Goal: Communication & Community: Share content

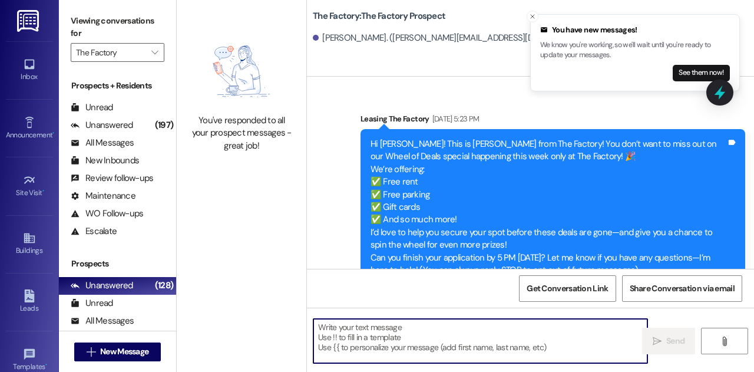
scroll to position [4883, 0]
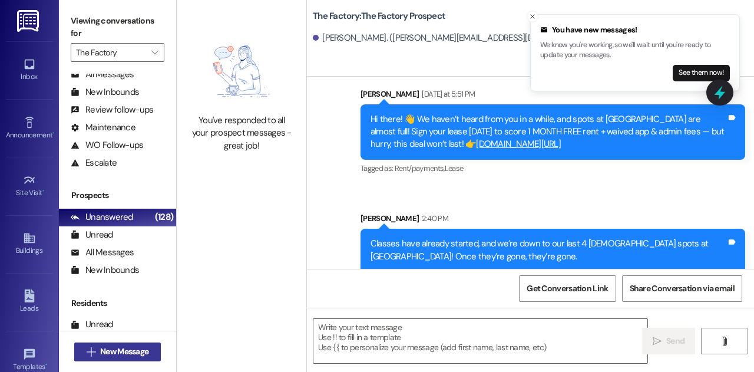
click at [131, 352] on span "New Message" at bounding box center [124, 351] width 48 height 12
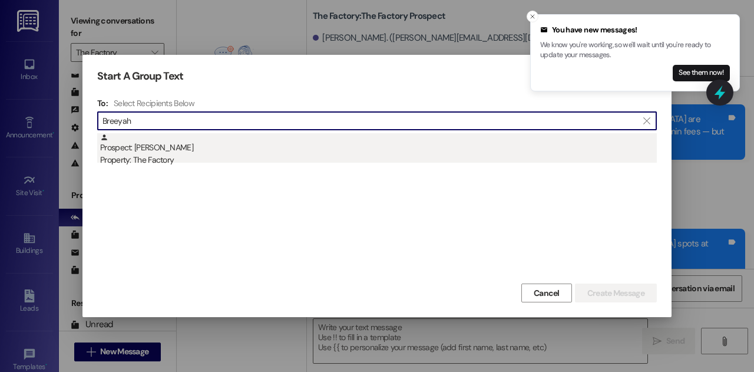
type input "Breeyah"
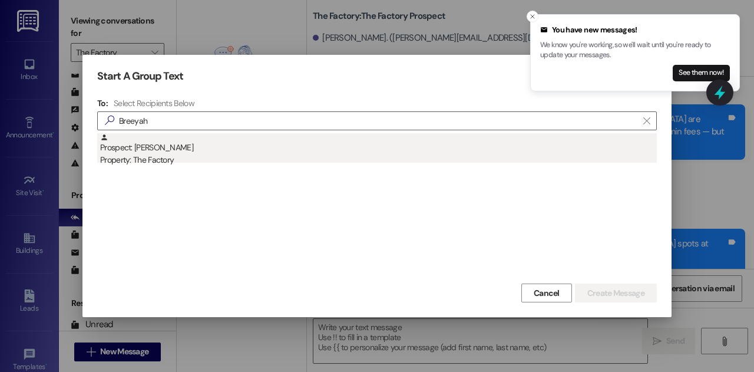
click at [197, 157] on div "Property: The Factory" at bounding box center [378, 160] width 556 height 12
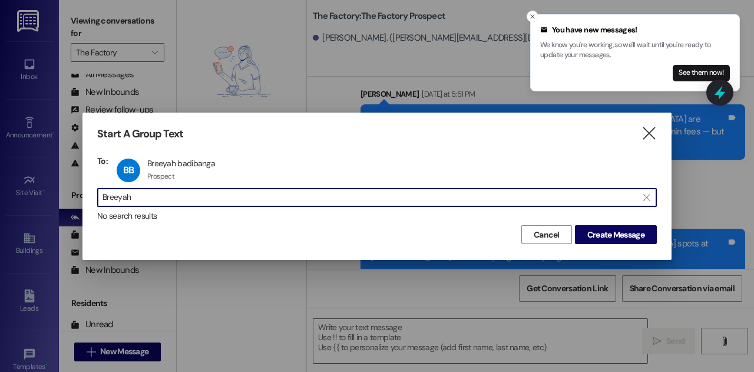
click at [444, 197] on input "Breeyah" at bounding box center [369, 197] width 535 height 16
click at [608, 242] on button "Create Message" at bounding box center [616, 234] width 82 height 19
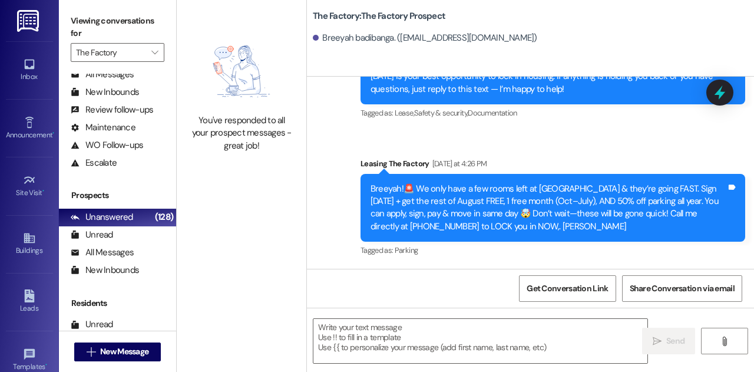
scroll to position [1016, 0]
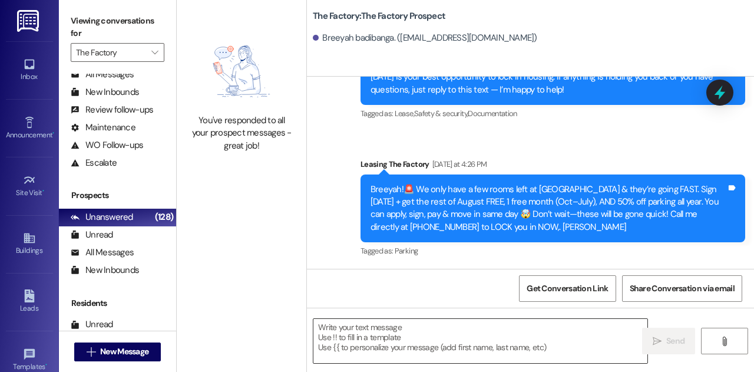
click at [349, 343] on textarea at bounding box center [480, 341] width 334 height 44
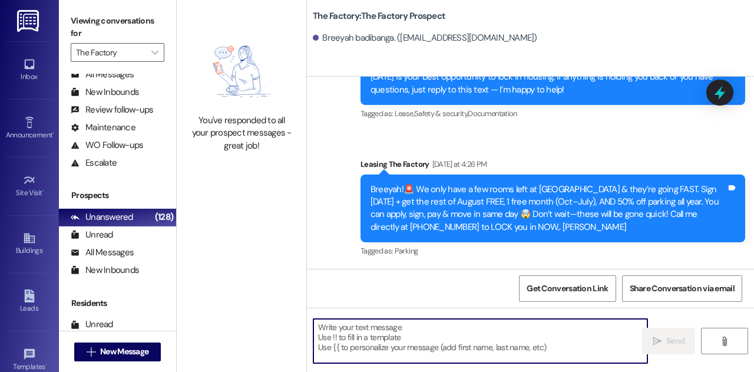
paste textarea "Hi [PERSON_NAME], [PERSON_NAME] from The Factory here! We haven’t been able to …"
type textarea "Hi [PERSON_NAME], [PERSON_NAME] from The Factory here! We haven’t been able to …"
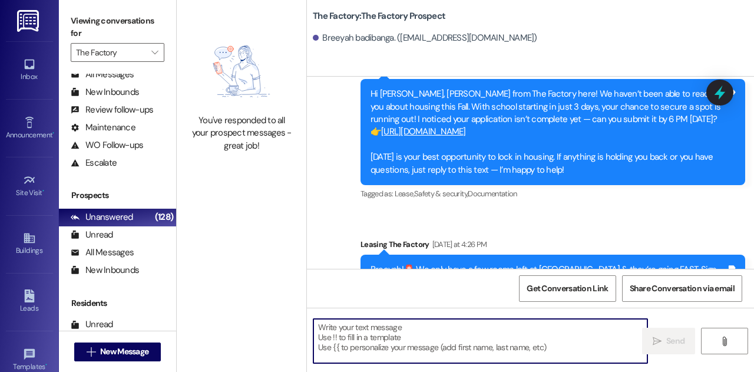
scroll to position [1137, 0]
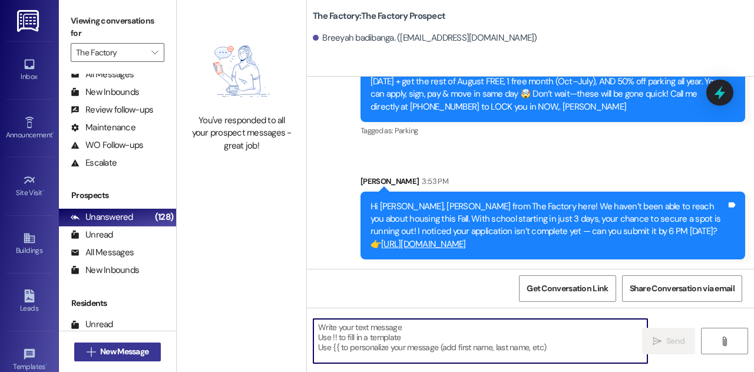
click at [138, 354] on span "New Message" at bounding box center [124, 351] width 48 height 12
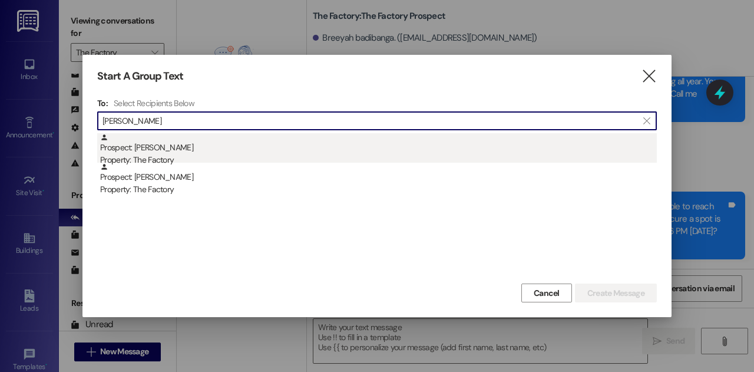
type input "[PERSON_NAME]"
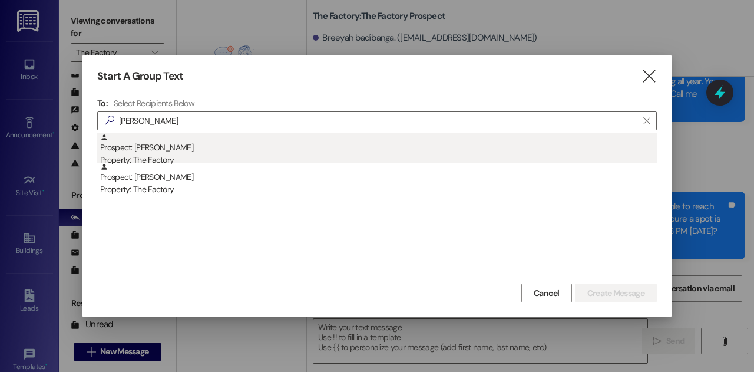
click at [197, 147] on div "Prospect: [PERSON_NAME] Property: The Factory" at bounding box center [378, 150] width 556 height 34
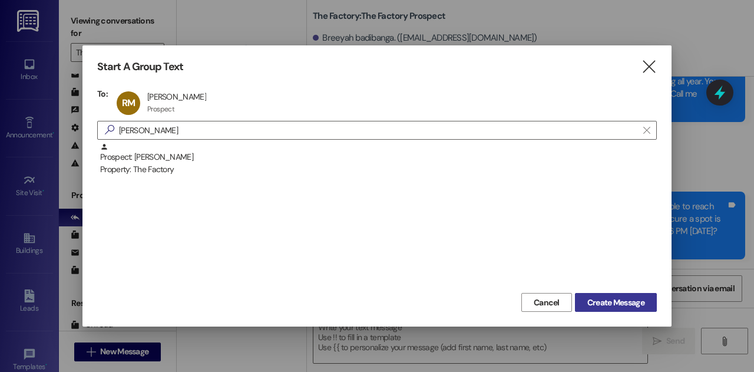
click at [601, 301] on span "Create Message" at bounding box center [615, 302] width 57 height 12
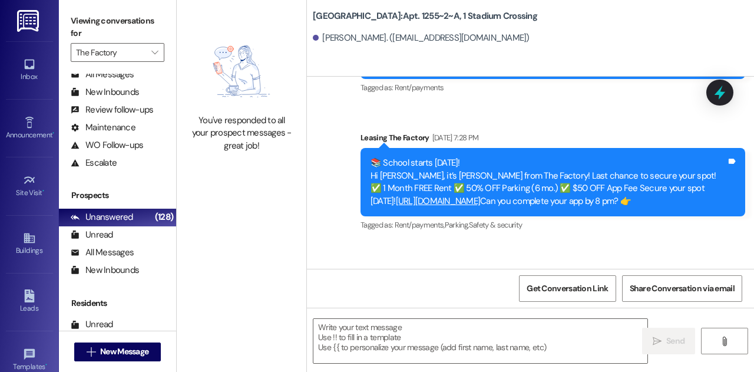
scroll to position [2299, 0]
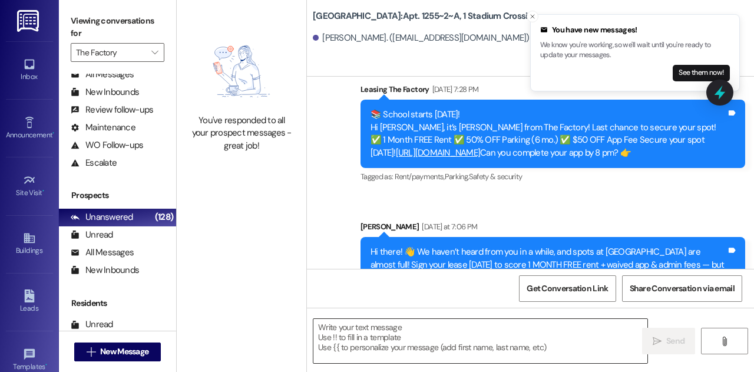
click at [443, 337] on textarea at bounding box center [480, 341] width 334 height 44
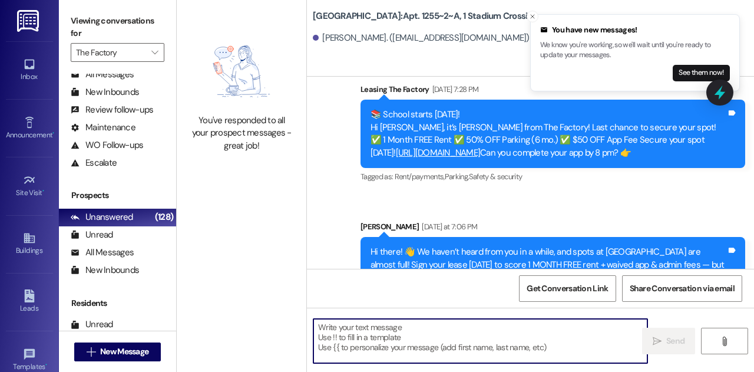
paste textarea "Hi there! 👋 We haven’t heard from you in a while, and spots at [GEOGRAPHIC_DATA…"
type textarea "Hi there! 👋 We haven’t heard from you in a while, and spots at [GEOGRAPHIC_DATA…"
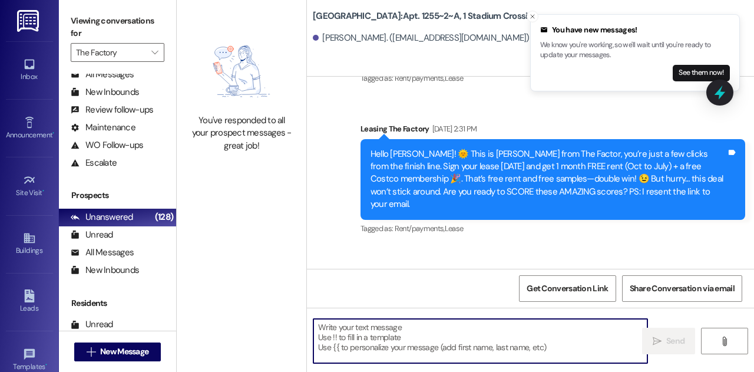
scroll to position [74, 0]
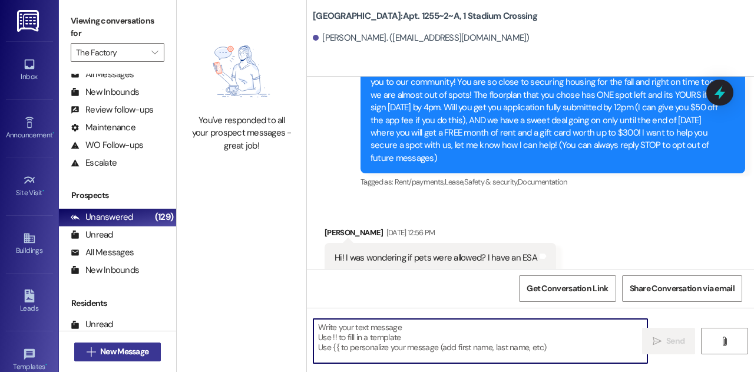
click at [134, 356] on span "New Message" at bounding box center [124, 351] width 48 height 12
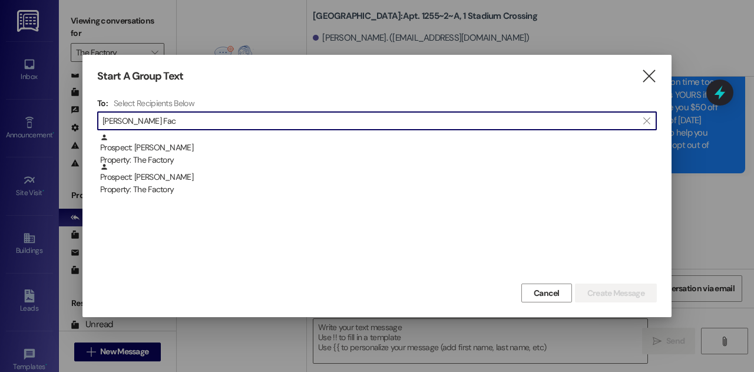
type input "[PERSON_NAME] Fac"
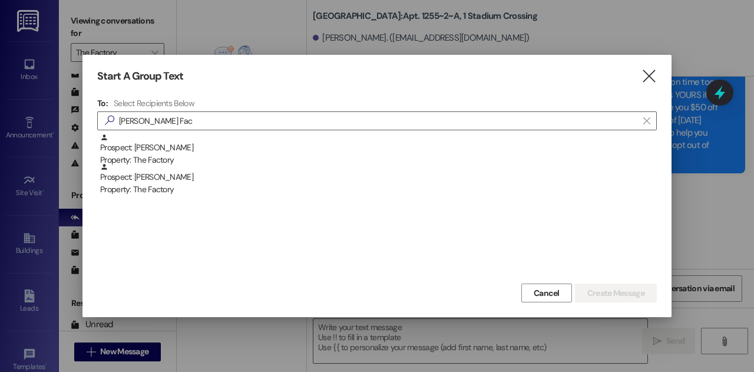
click at [201, 151] on div "Prospect: [PERSON_NAME] Property: The Factory" at bounding box center [378, 150] width 556 height 34
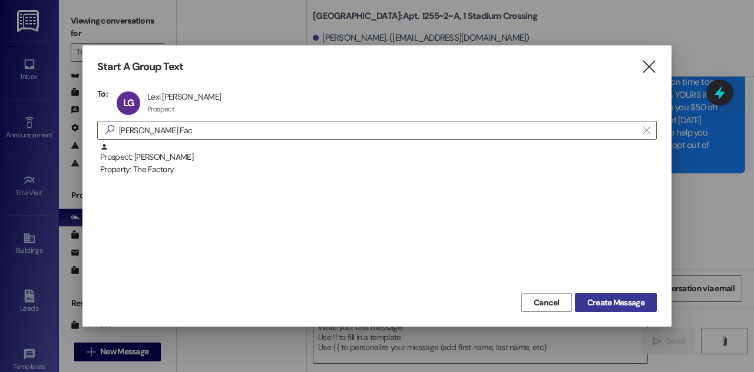
click at [619, 303] on span "Create Message" at bounding box center [615, 302] width 57 height 12
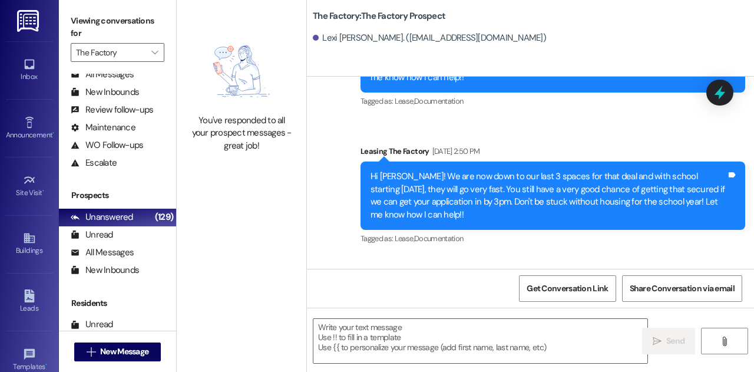
scroll to position [3419, 0]
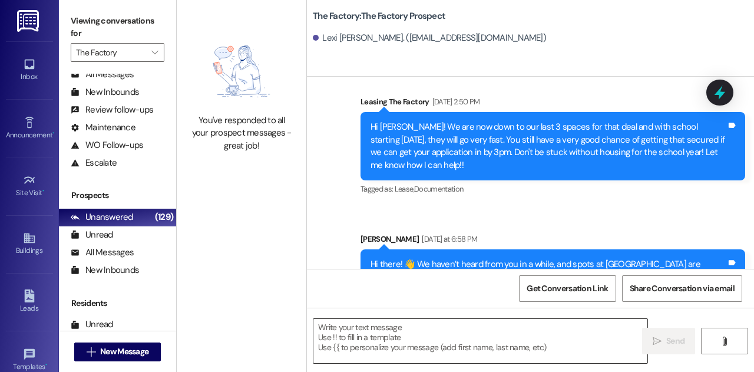
click at [407, 342] on textarea at bounding box center [480, 341] width 334 height 44
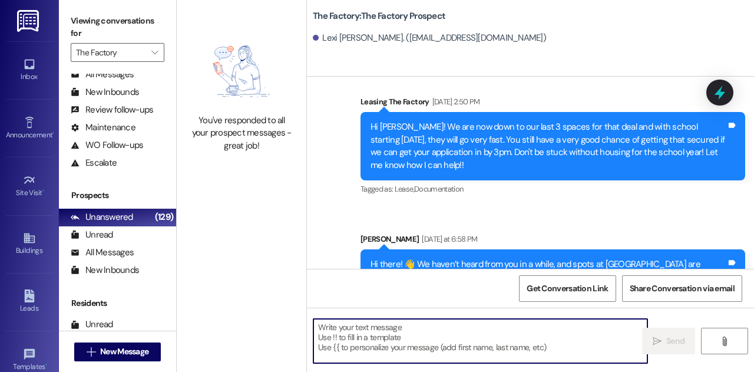
paste textarea "Hi {{first_name}}! We are now down to our last 3 spaces for that deal and with …"
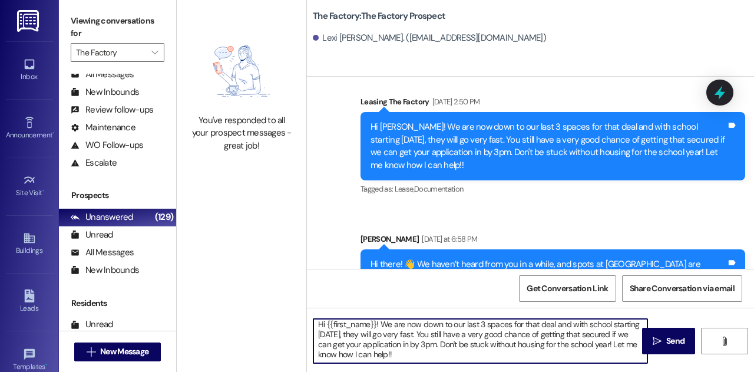
scroll to position [0, 0]
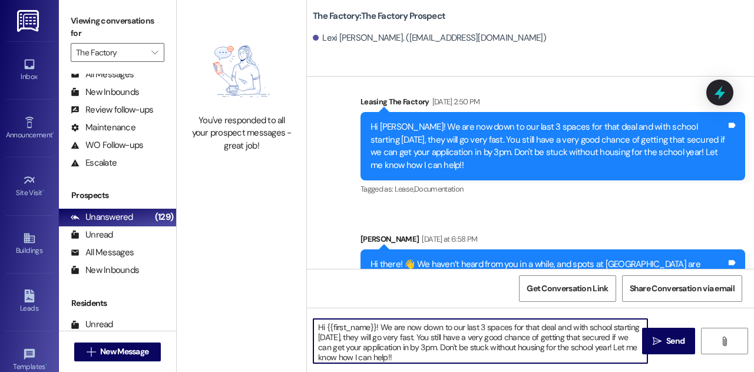
click at [372, 328] on textarea "Hi {{first_name}}! We are now down to our last 3 spaces for that deal and with …" at bounding box center [480, 341] width 334 height 44
type textarea "Hi [PERSON_NAME]! We are now down to our last 3 spaces for that deal and with s…"
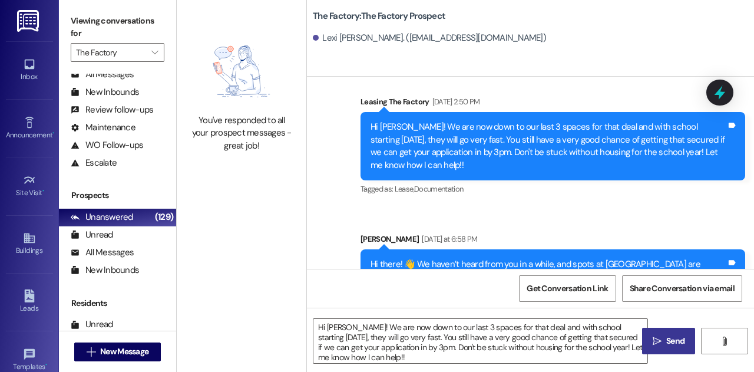
click at [660, 337] on icon "" at bounding box center [656, 340] width 9 height 9
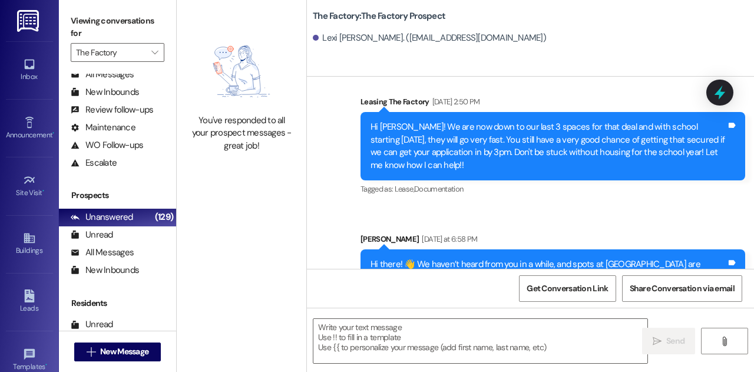
scroll to position [3539, 0]
